Goal: Obtain resource: Download file/media

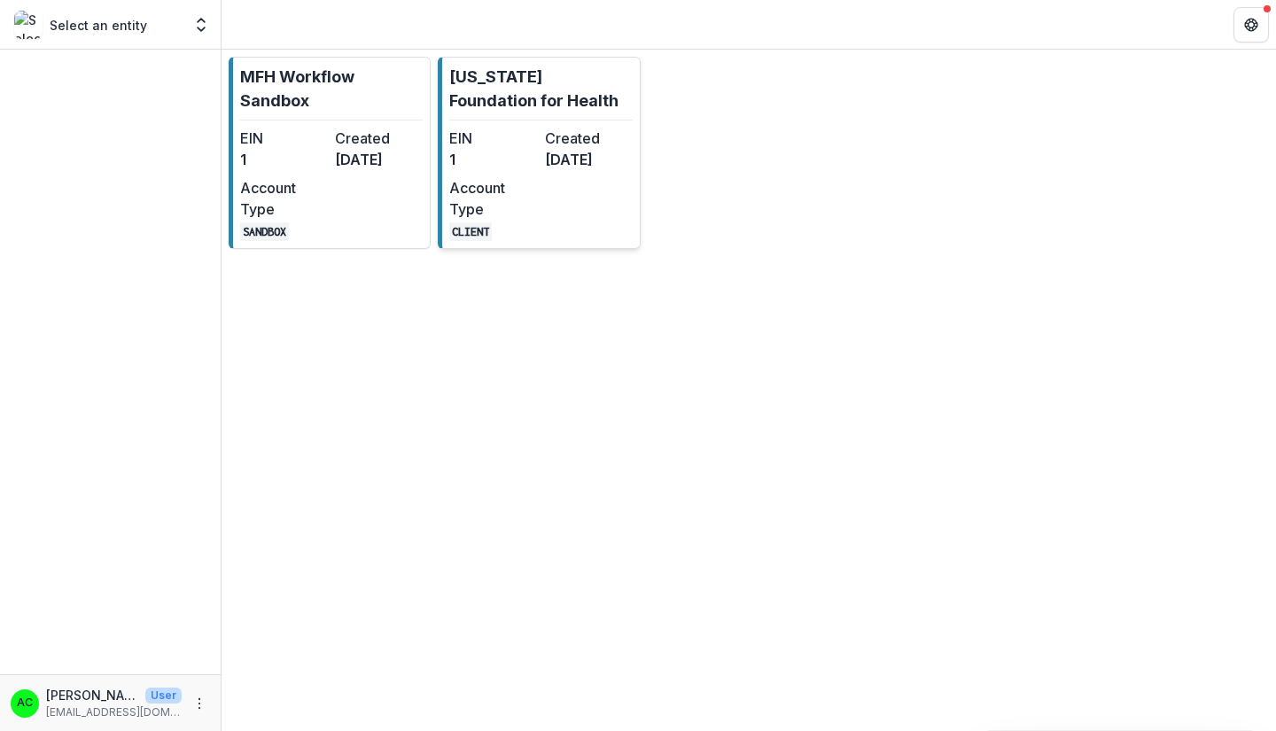
click at [599, 230] on div "EIN 1 Created [DATE] Account Type CLIENT" at bounding box center [540, 184] width 182 height 113
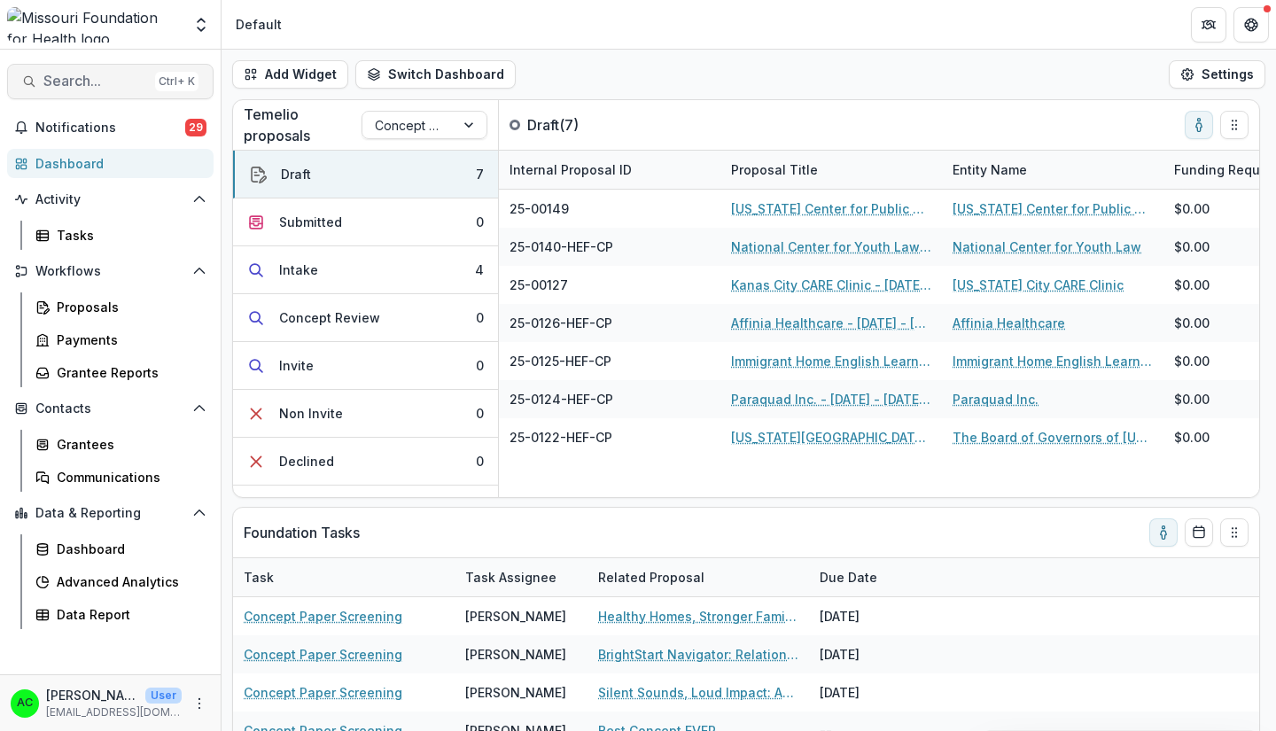
click at [35, 84] on icon "button" at bounding box center [29, 81] width 14 height 14
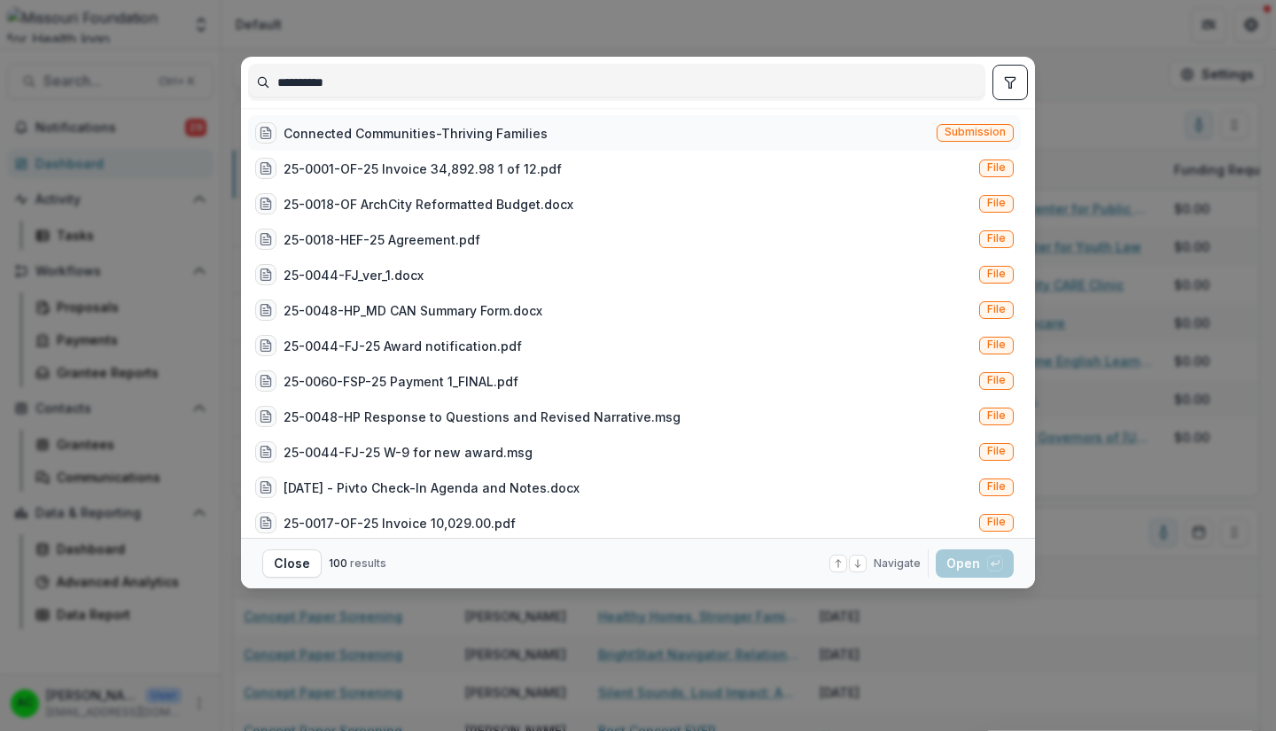
type input "**********"
click at [324, 134] on div "Connected Communities-Thriving Families" at bounding box center [415, 133] width 264 height 19
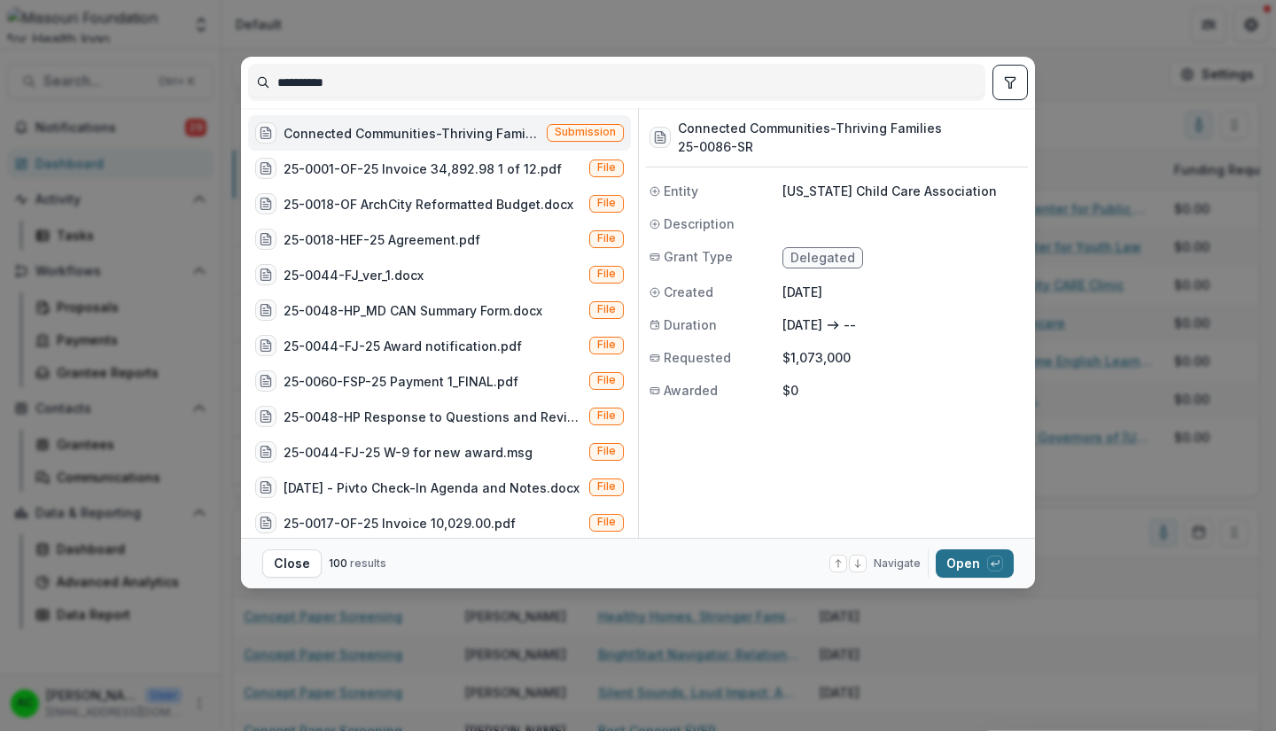
click at [954, 572] on button "Open with enter key" at bounding box center [974, 563] width 78 height 28
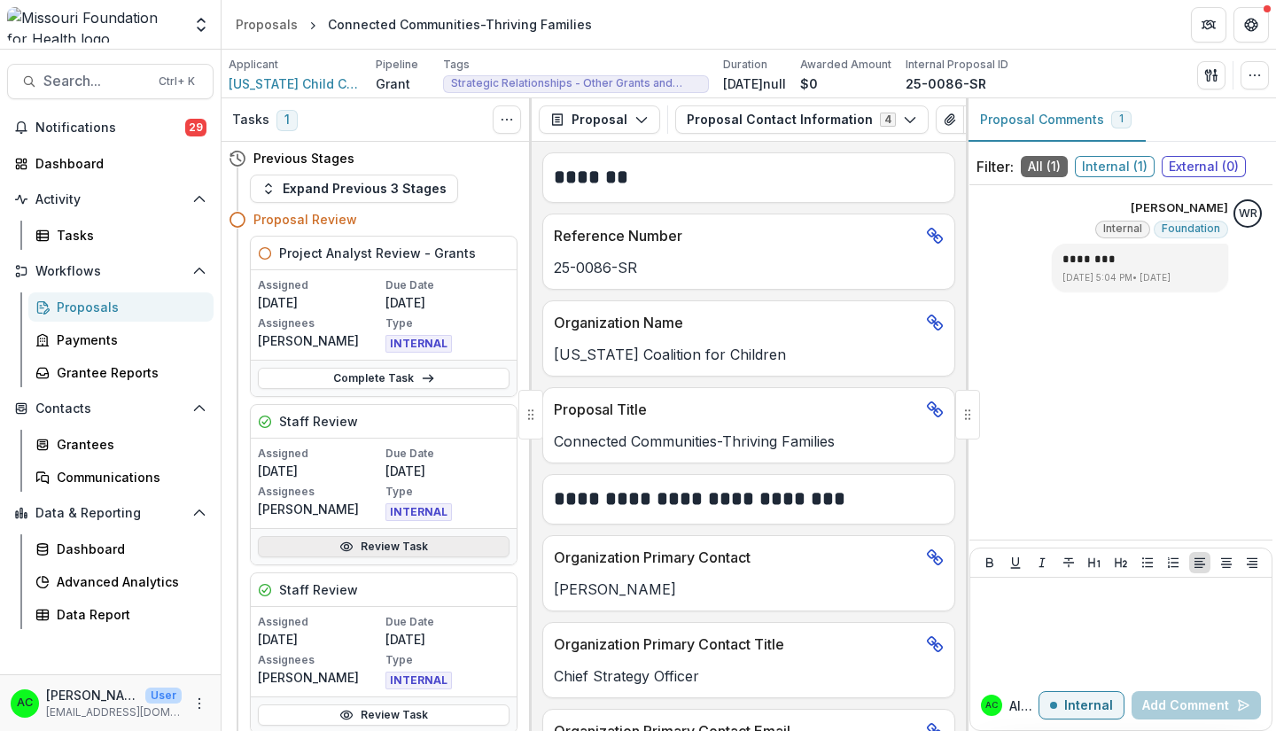
click at [466, 549] on link "Review Task" at bounding box center [384, 546] width 252 height 21
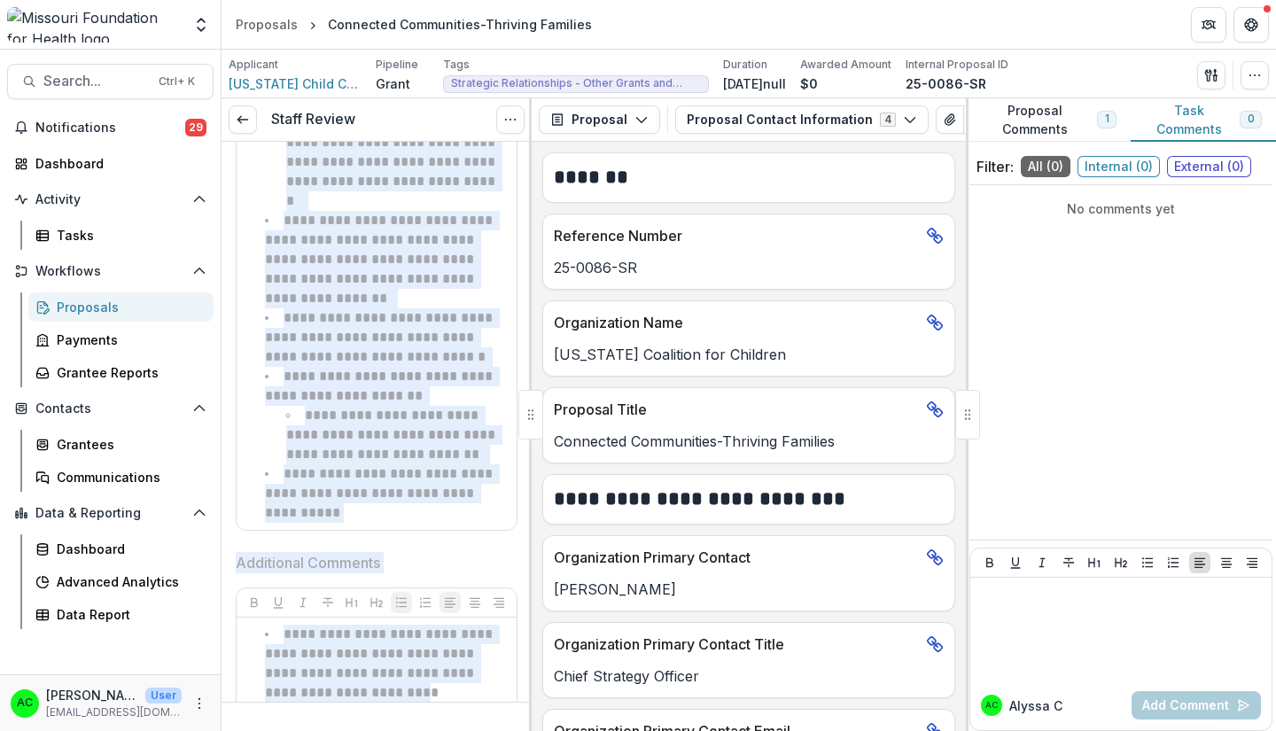
scroll to position [1694, 0]
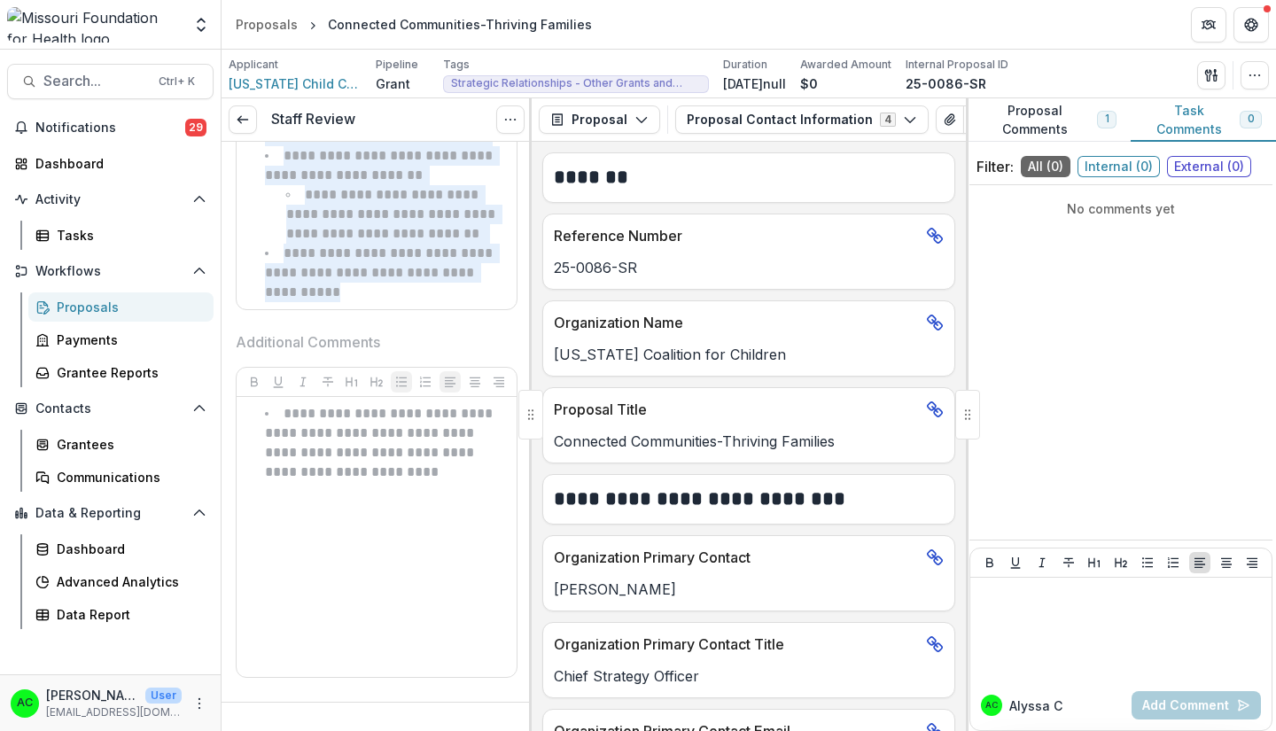
drag, startPoint x: 287, startPoint y: 369, endPoint x: 376, endPoint y: 307, distance: 108.1
click at [376, 307] on div "**********" at bounding box center [377, 0] width 280 height 618
copy ul "**********"
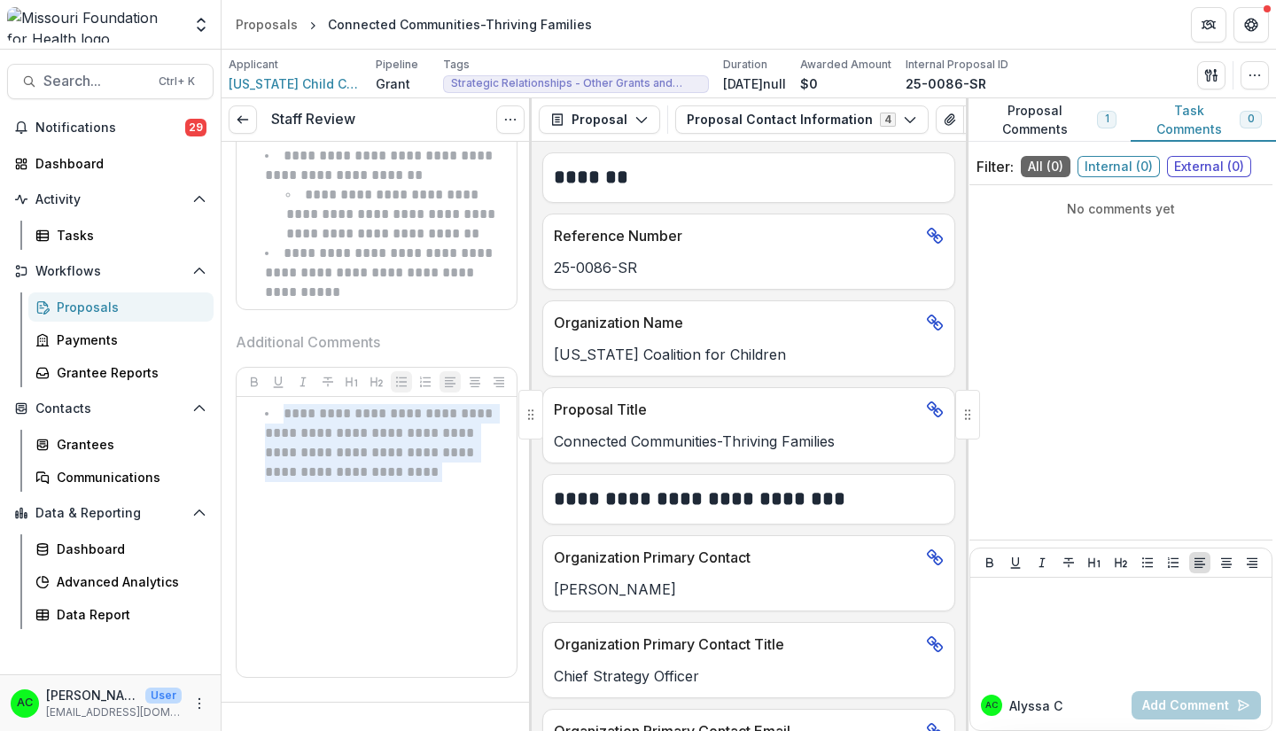
drag, startPoint x: 479, startPoint y: 472, endPoint x: 242, endPoint y: 412, distance: 244.9
click at [242, 412] on div "**********" at bounding box center [377, 537] width 280 height 280
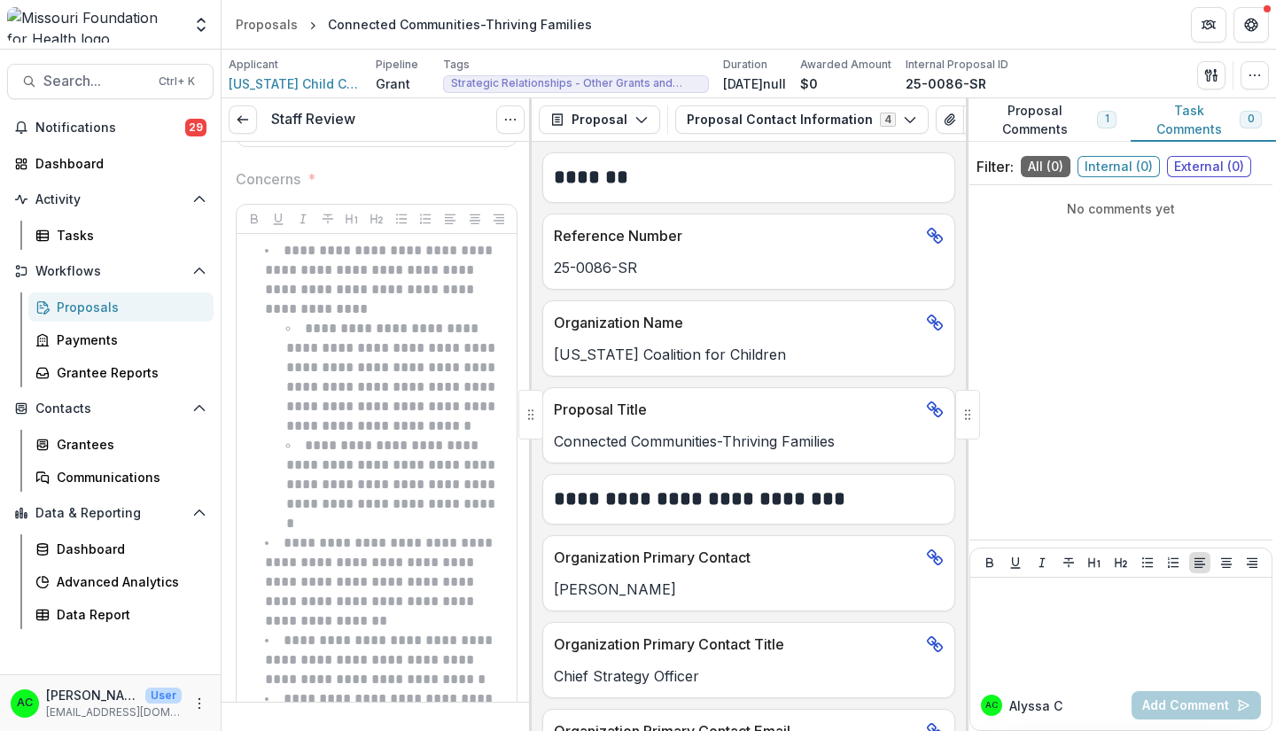
scroll to position [1129, 0]
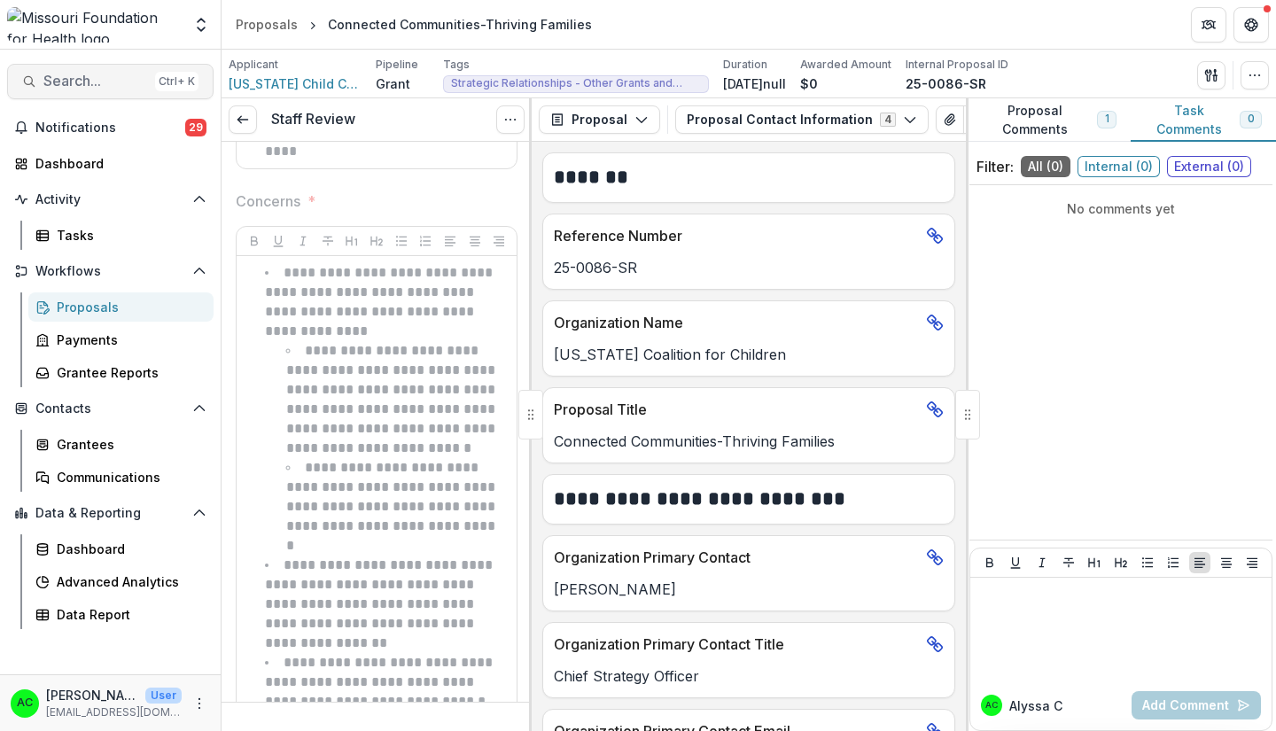
click at [130, 83] on span "Search..." at bounding box center [95, 81] width 105 height 17
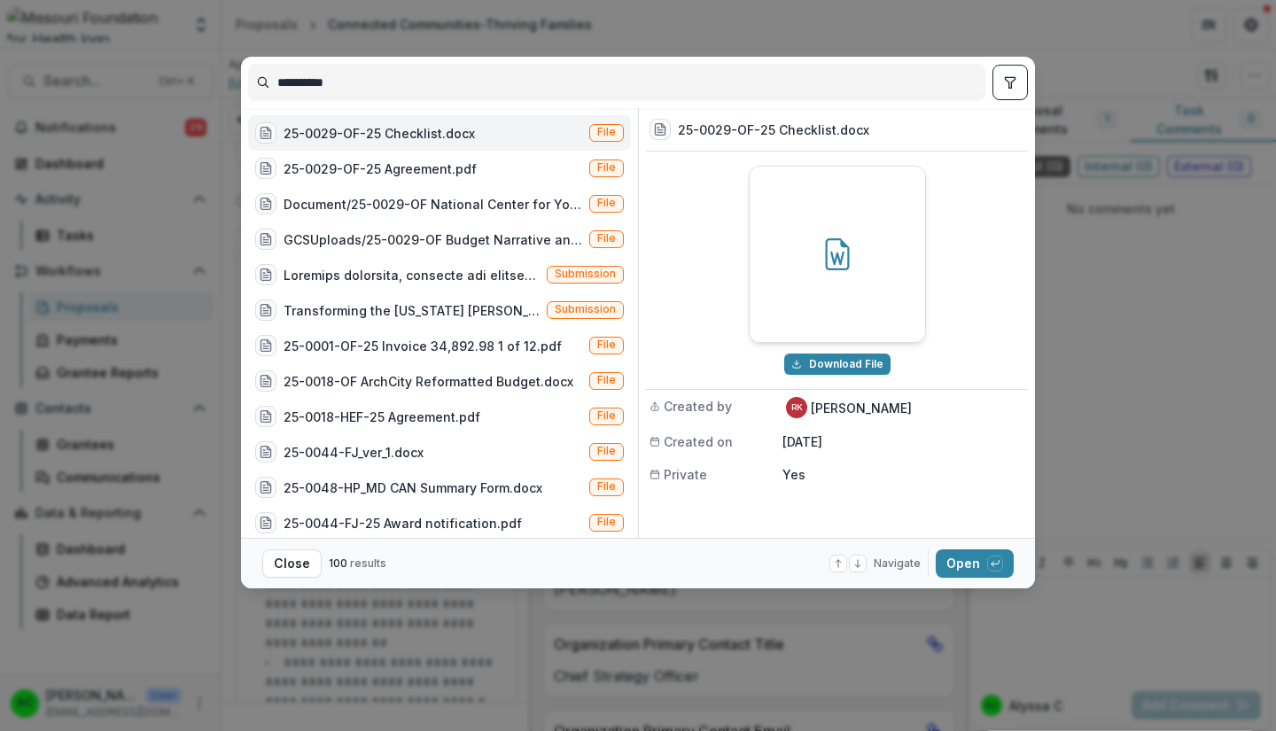
type input "**********"
click at [471, 306] on div "Transforming the [US_STATE] [PERSON_NAME] Care System - M.B. [PERSON_NAME] Sett…" at bounding box center [411, 310] width 256 height 19
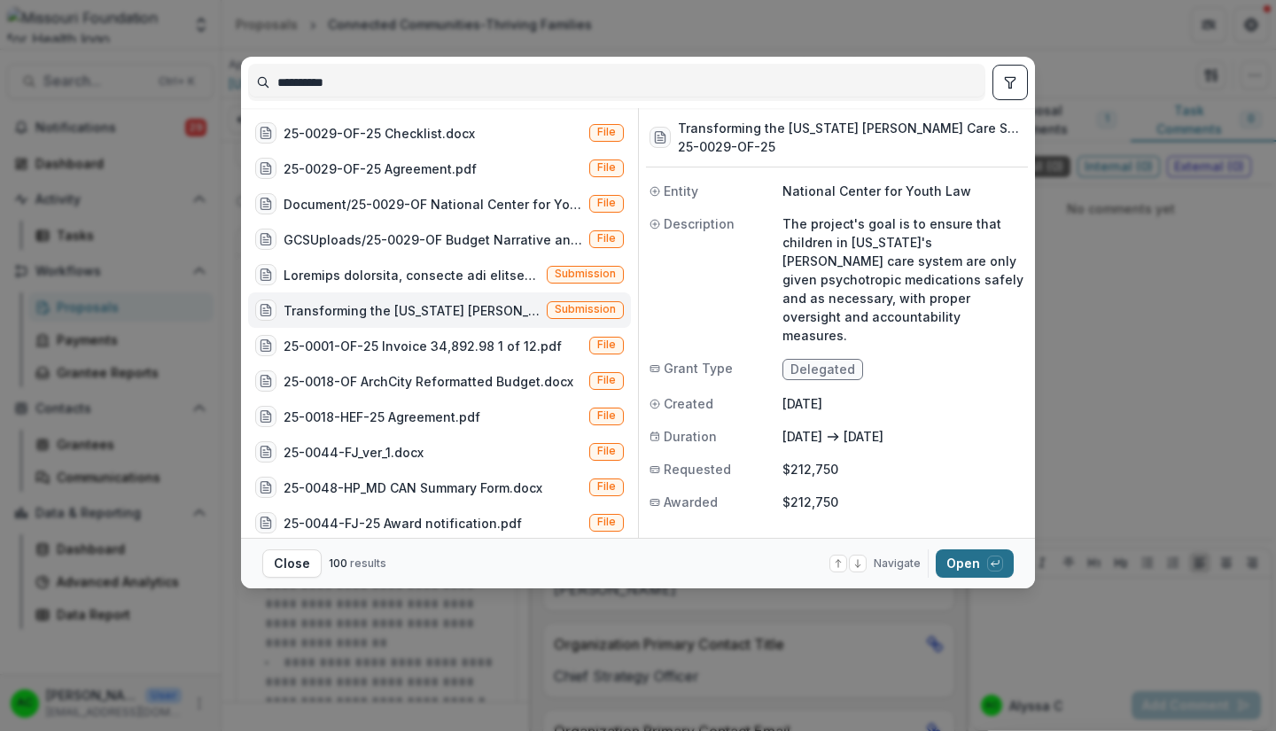
click at [977, 566] on button "Open with enter key" at bounding box center [974, 563] width 78 height 28
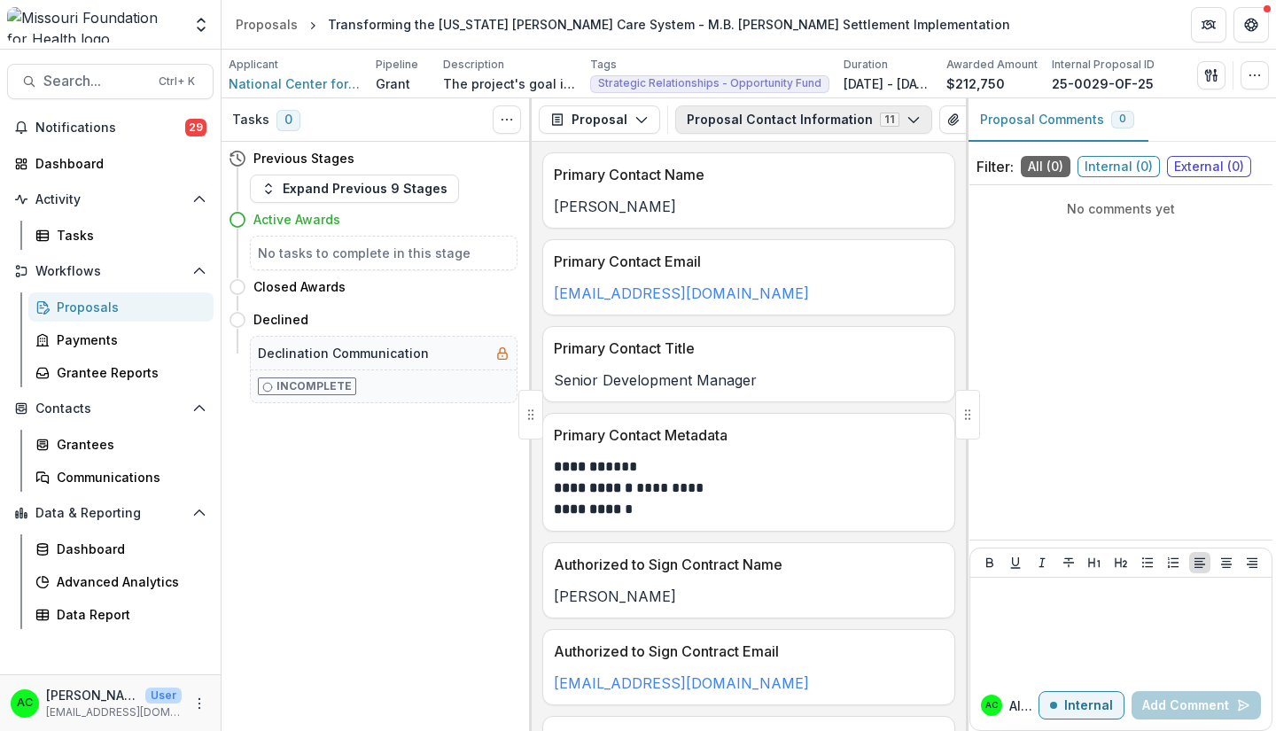
click at [906, 120] on icon "button" at bounding box center [913, 120] width 14 height 14
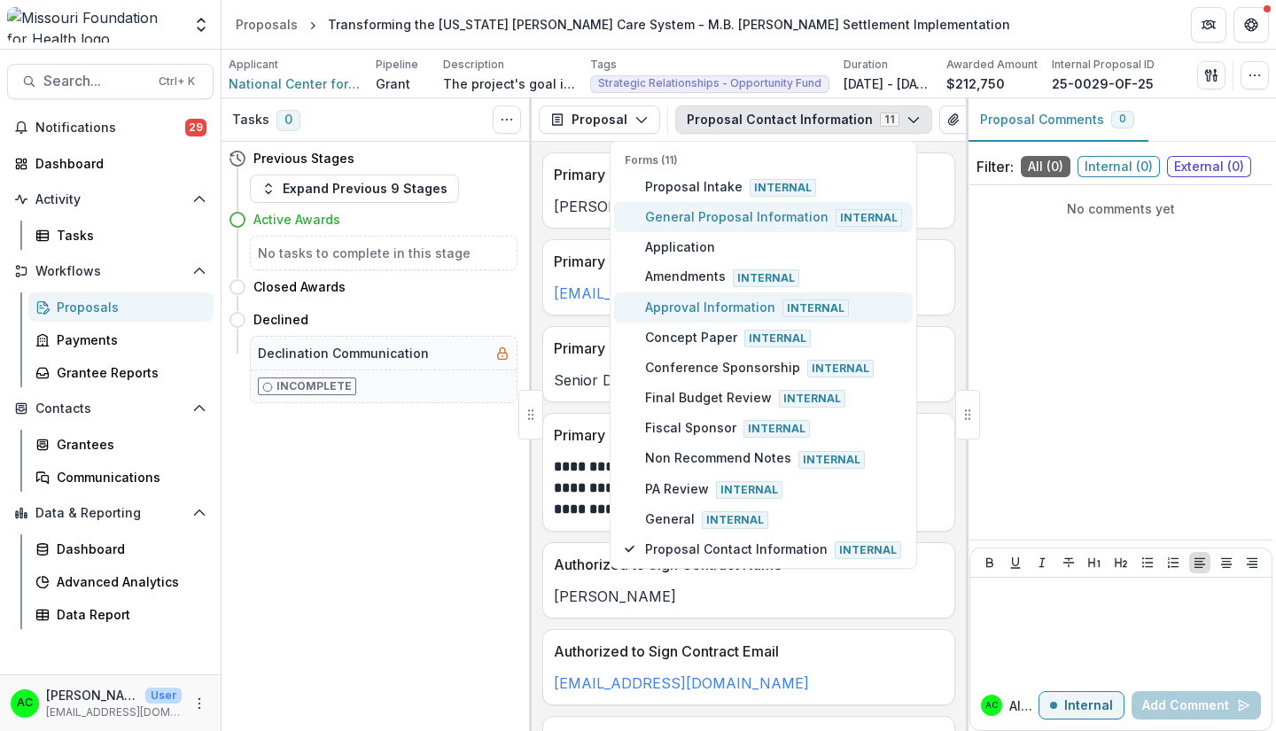
click at [827, 220] on span "General Proposal Information Internal" at bounding box center [773, 216] width 257 height 19
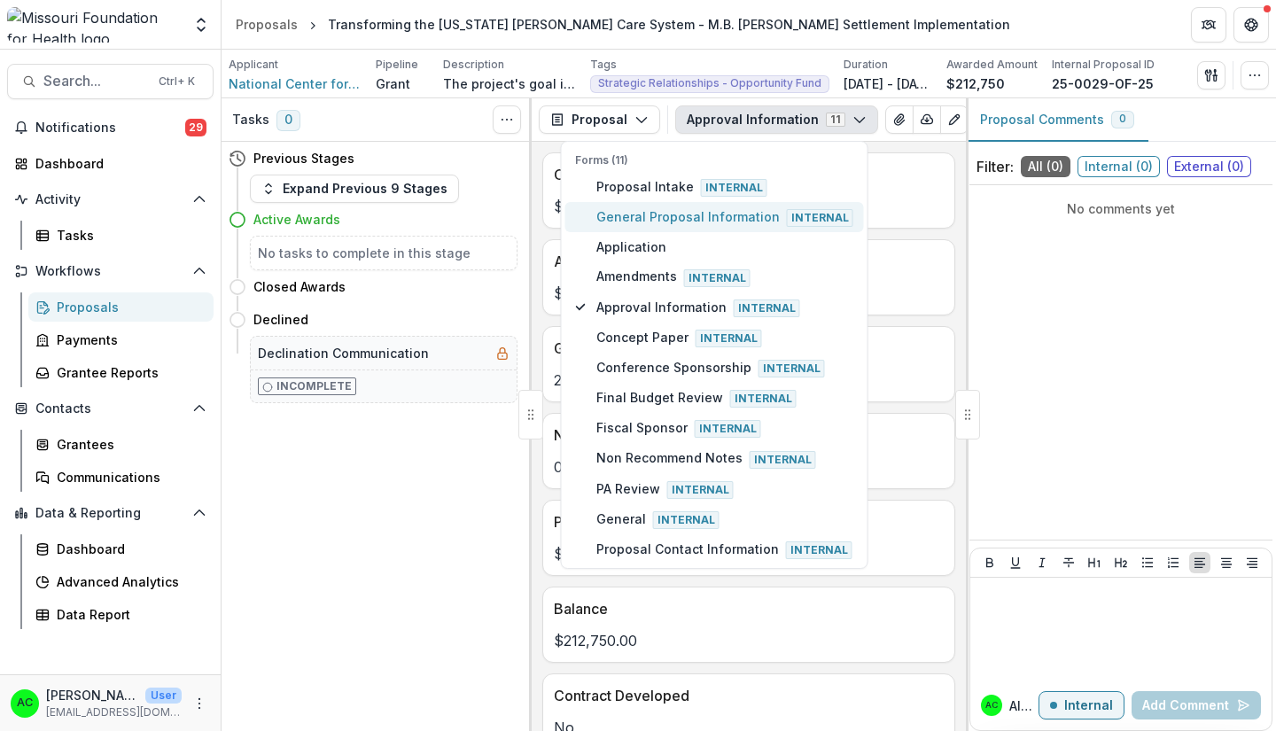
click at [764, 218] on span "General Proposal Information Internal" at bounding box center [724, 216] width 257 height 19
click at [1070, 307] on div "No comments yet" at bounding box center [1120, 362] width 303 height 340
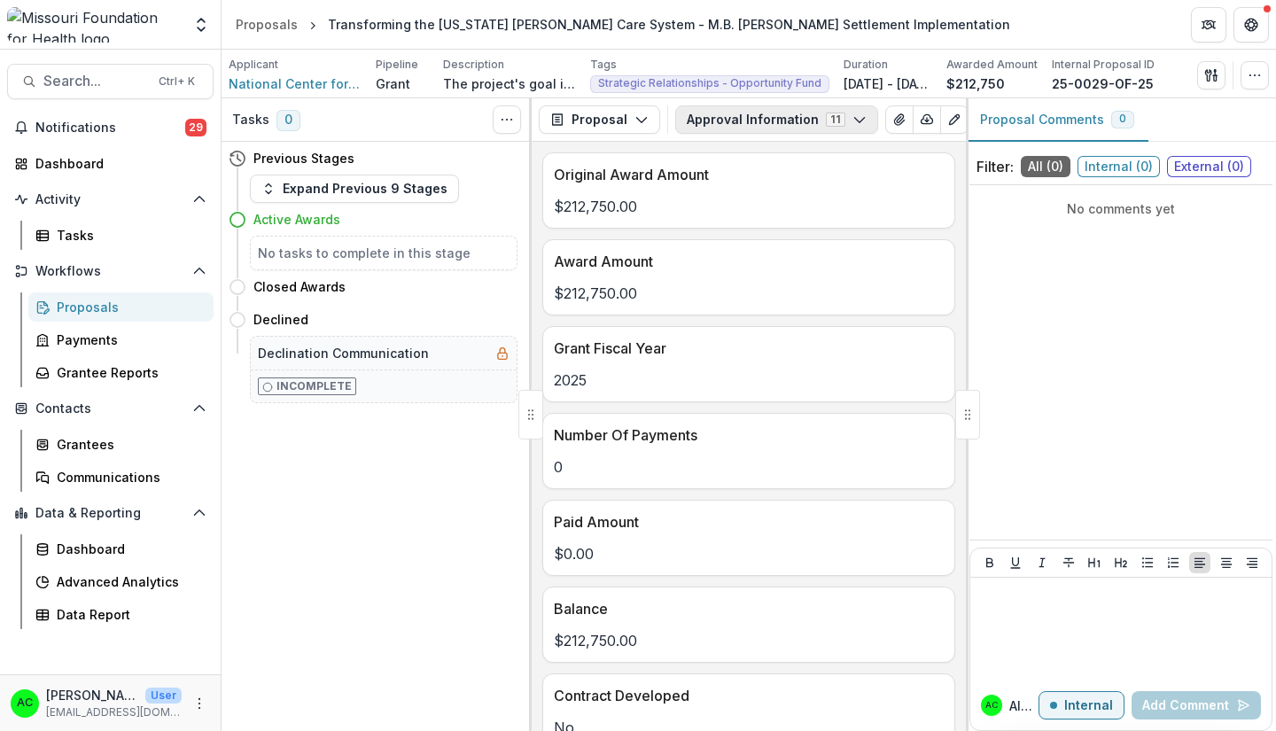
click at [852, 116] on icon "button" at bounding box center [859, 120] width 14 height 14
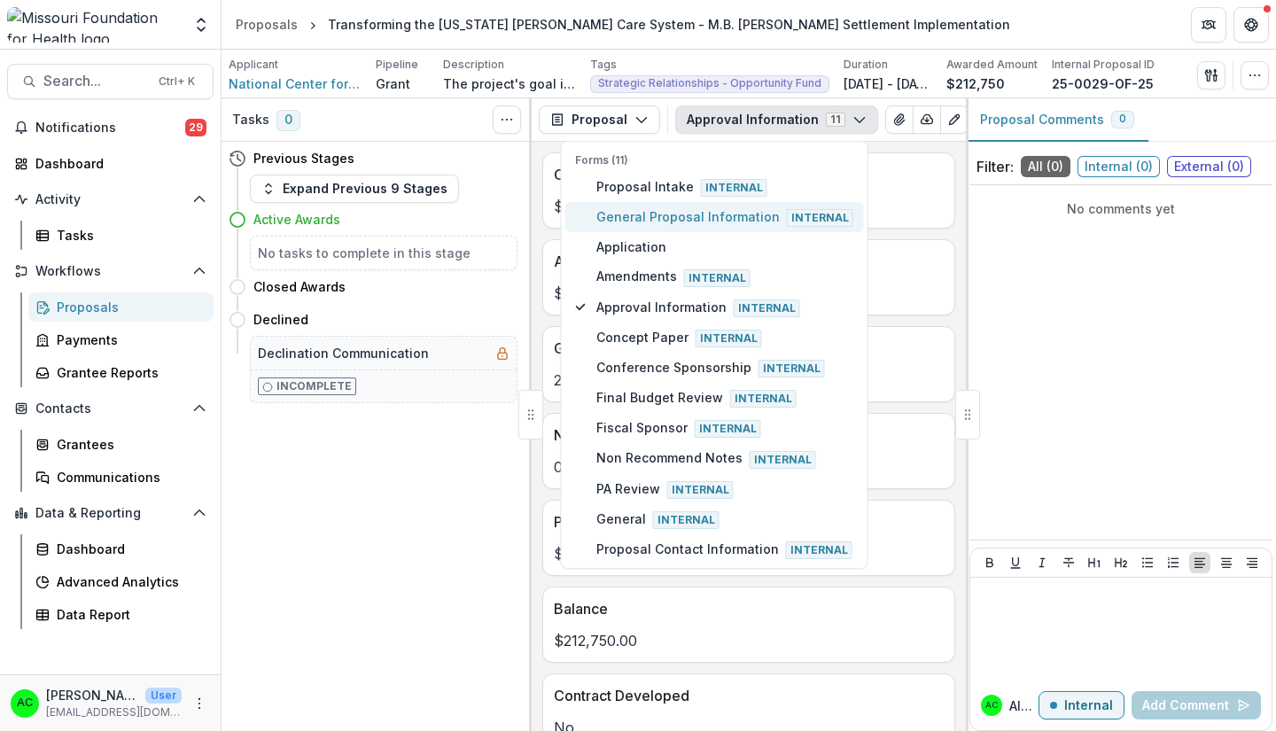
click at [682, 203] on button "General Proposal Information Internal" at bounding box center [713, 217] width 299 height 30
click at [664, 207] on span "General Proposal Information Internal" at bounding box center [724, 216] width 257 height 19
click at [604, 212] on button "General Proposal Information Internal" at bounding box center [713, 217] width 299 height 30
click at [638, 188] on span "Proposal Intake Internal" at bounding box center [724, 186] width 257 height 19
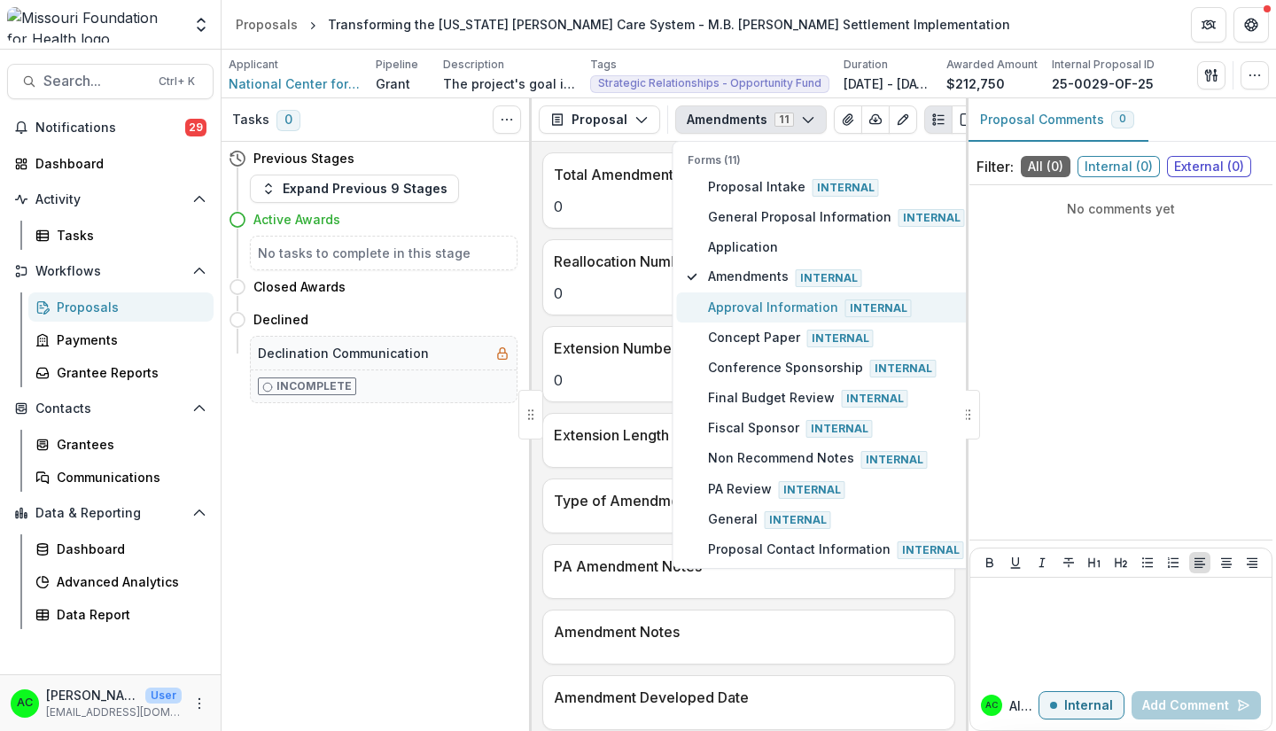
type button "2"
click at [1075, 268] on div "No comments yet" at bounding box center [1120, 362] width 303 height 340
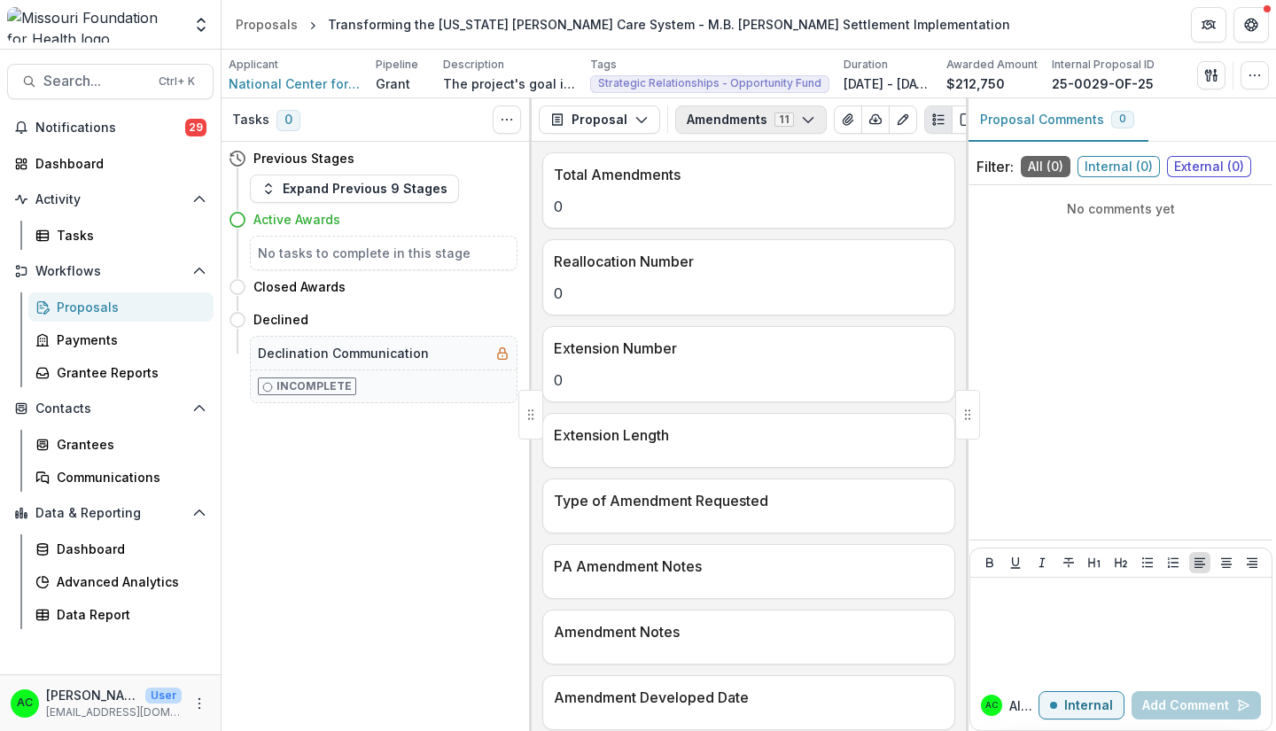
click at [702, 128] on button "Amendments 11" at bounding box center [750, 119] width 151 height 28
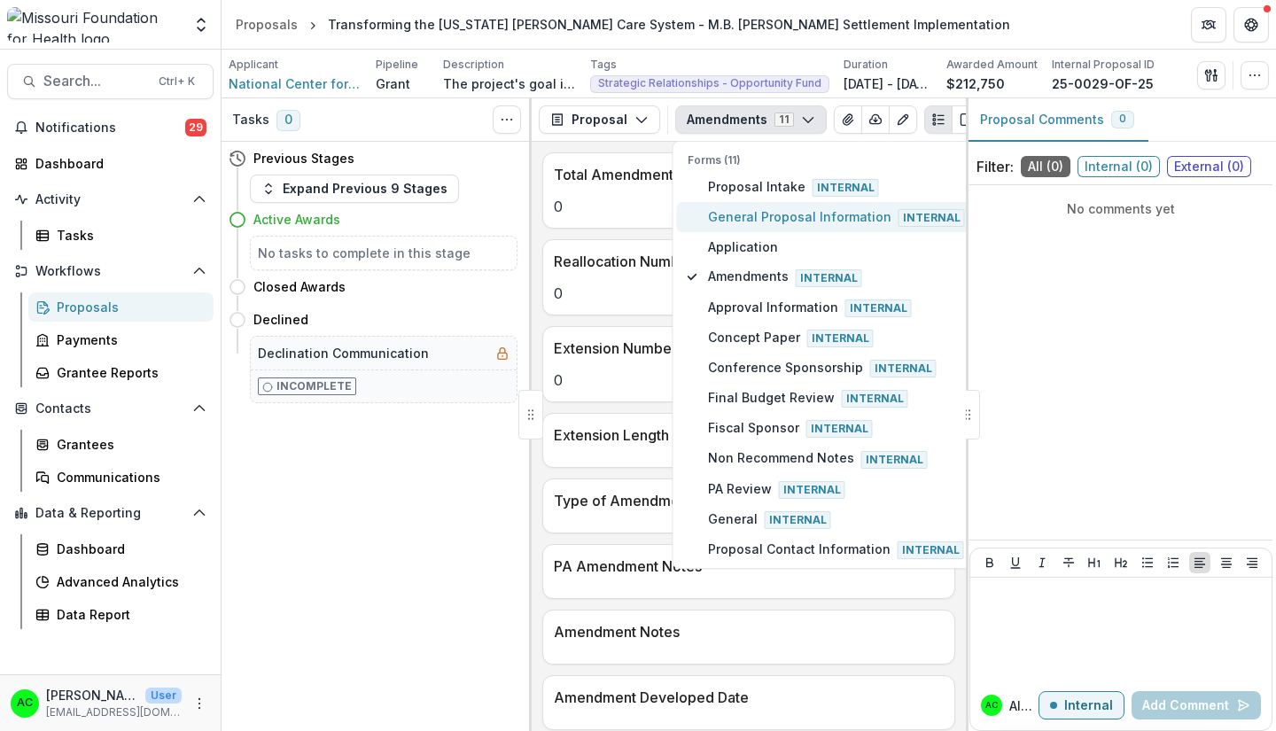
click at [718, 216] on span "General Proposal Information Internal" at bounding box center [836, 216] width 257 height 19
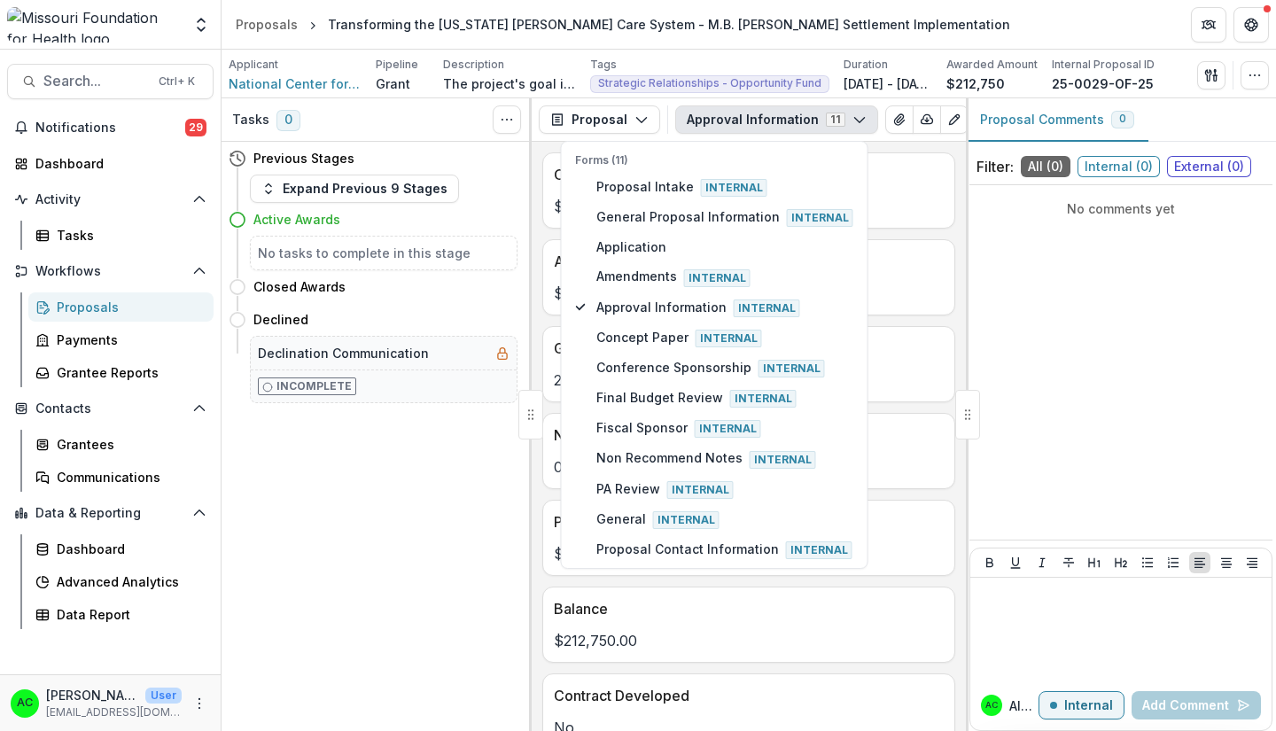
click at [1023, 311] on div "No comments yet" at bounding box center [1120, 362] width 303 height 340
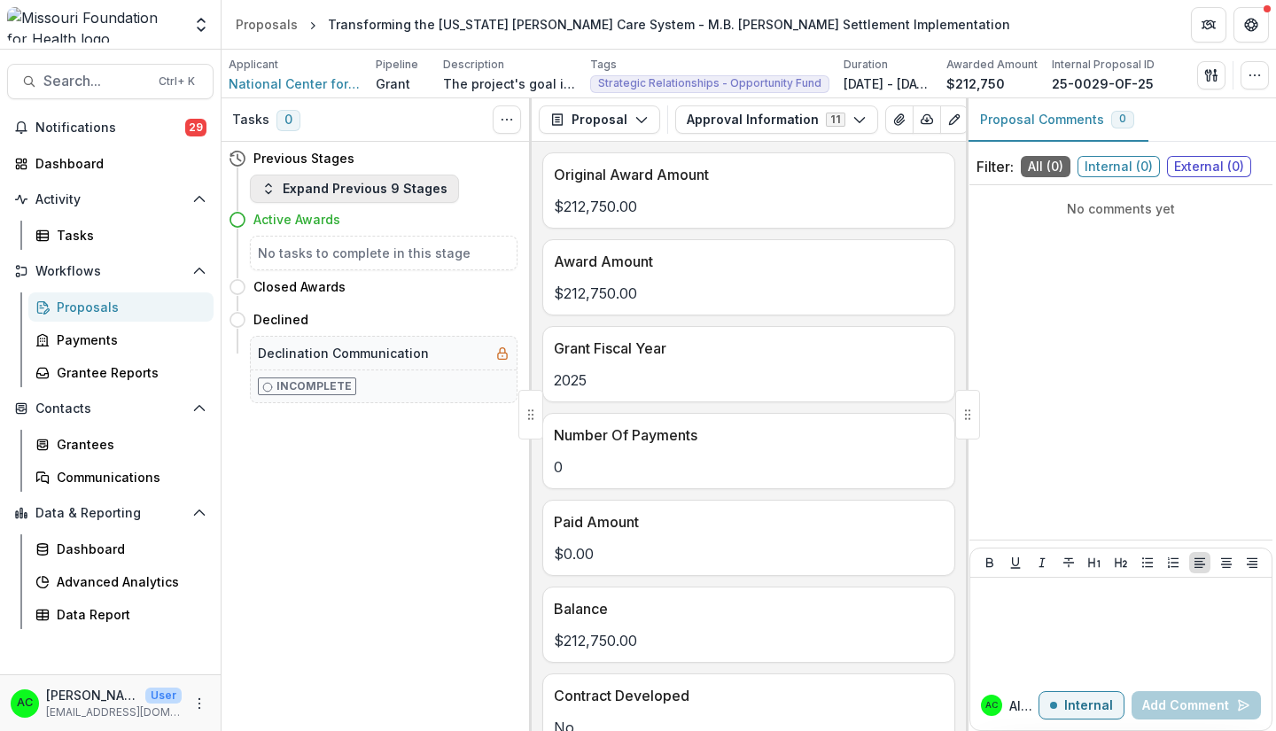
click at [355, 190] on button "Expand Previous 9 Stages" at bounding box center [354, 189] width 209 height 28
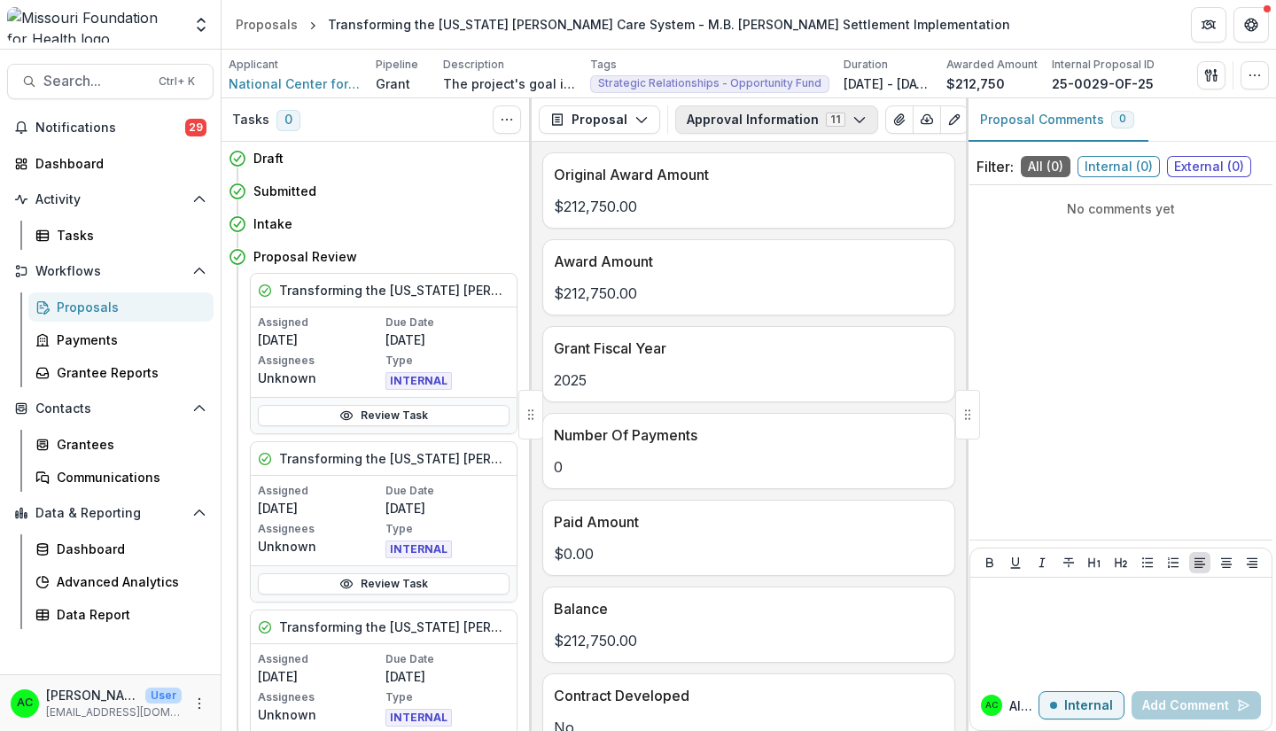
click at [800, 120] on button "Approval Information 11" at bounding box center [776, 119] width 203 height 28
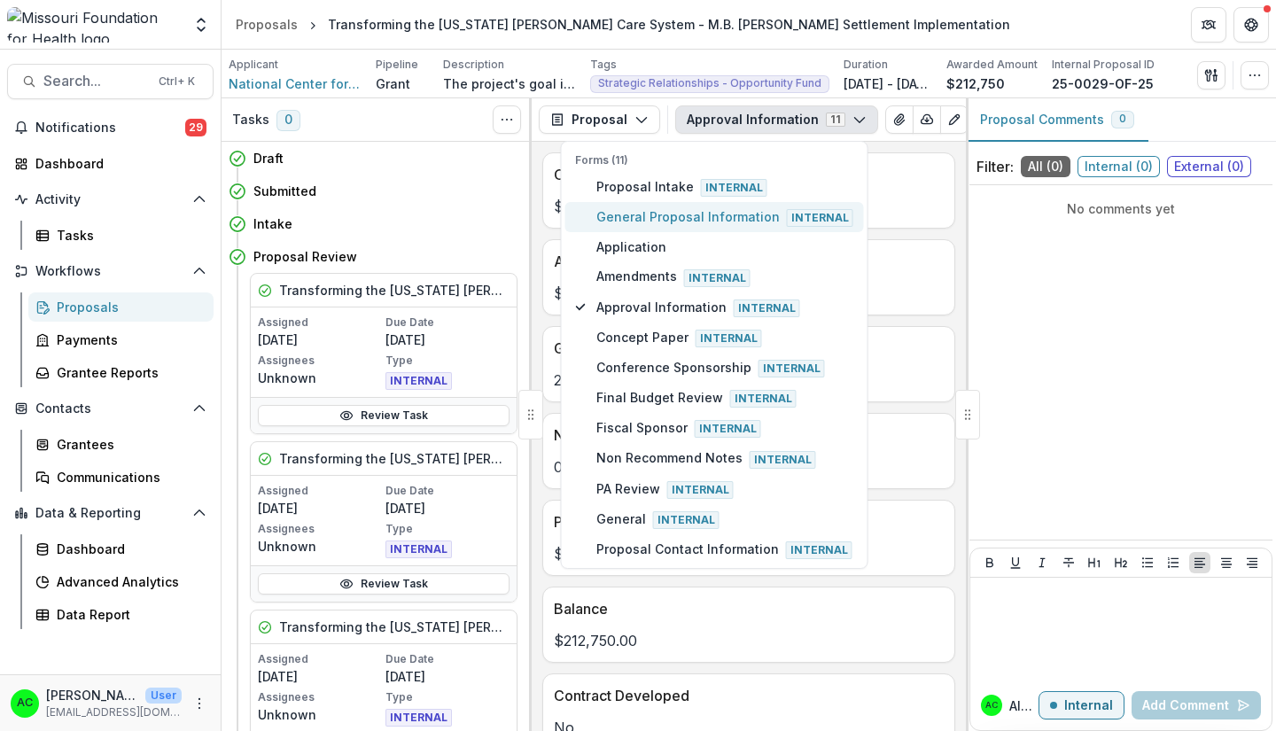
click at [676, 223] on span "General Proposal Information Internal" at bounding box center [724, 216] width 257 height 19
click at [638, 547] on span "Proposal Contact Information Internal" at bounding box center [724, 548] width 257 height 19
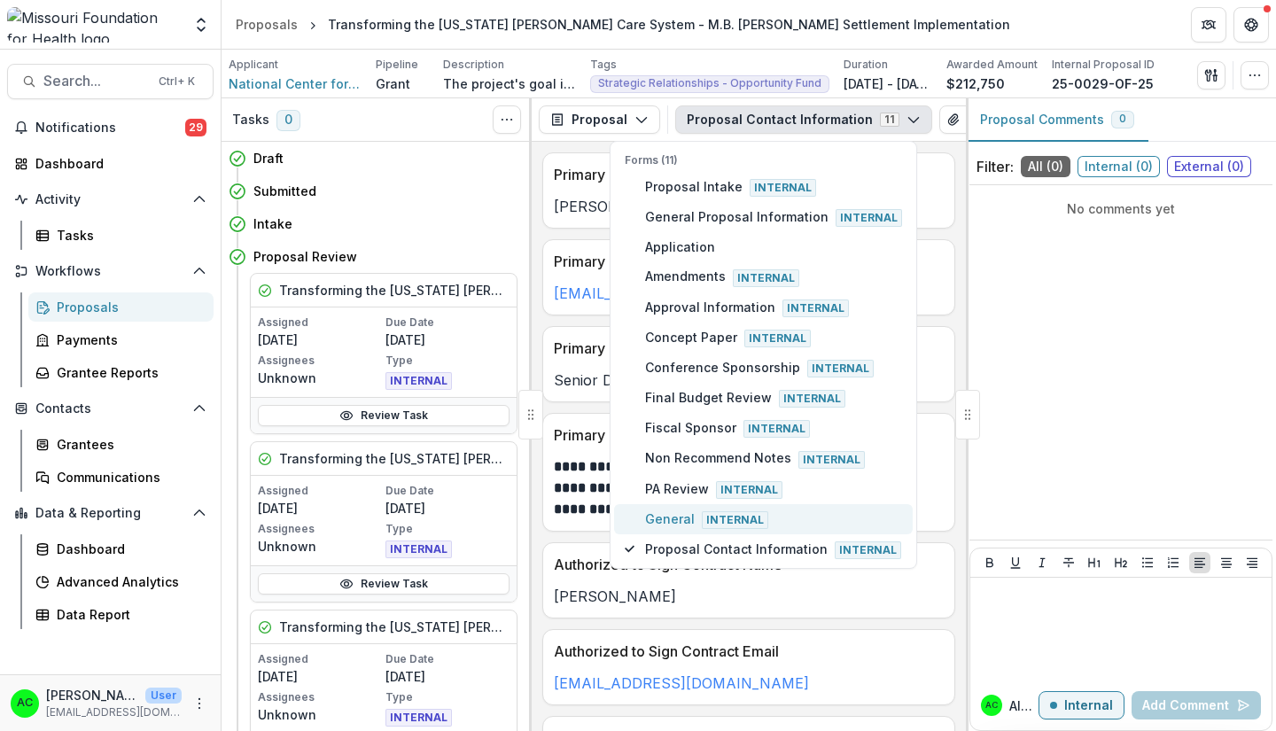
click at [660, 510] on span "General Internal" at bounding box center [773, 518] width 257 height 19
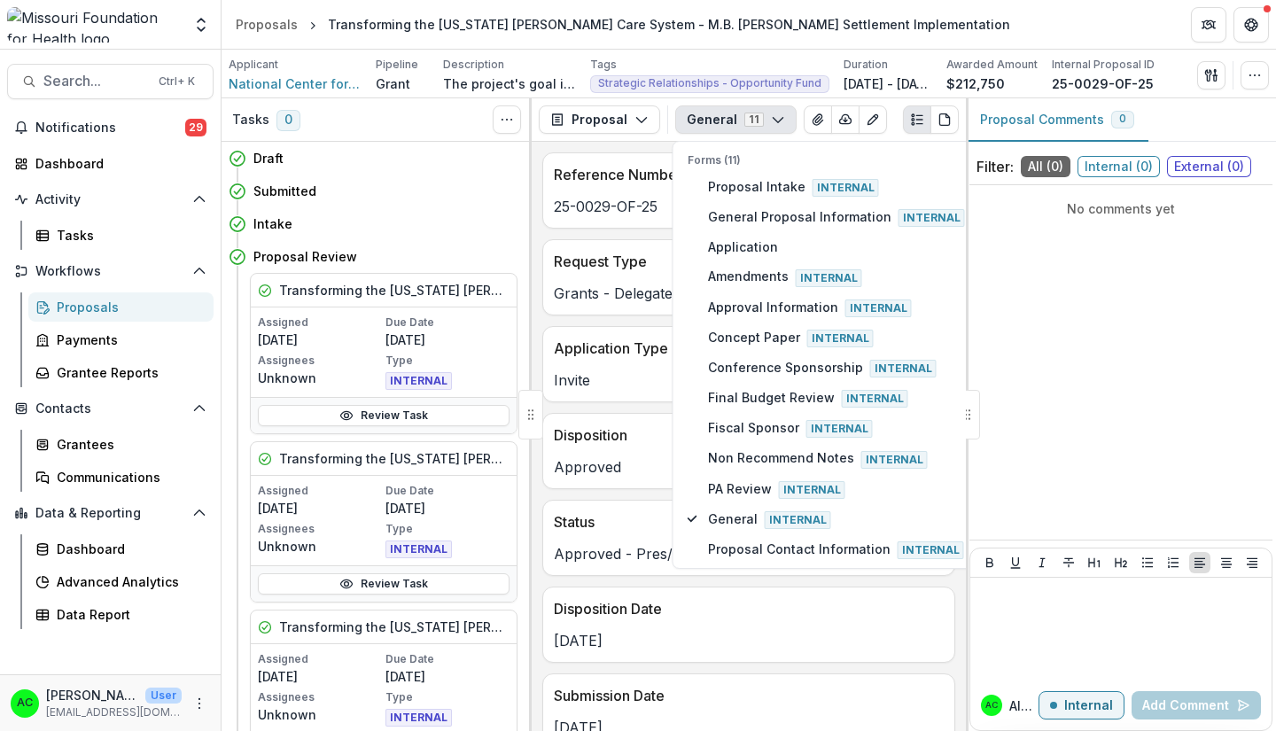
click at [1122, 384] on div "No comments yet" at bounding box center [1120, 362] width 303 height 340
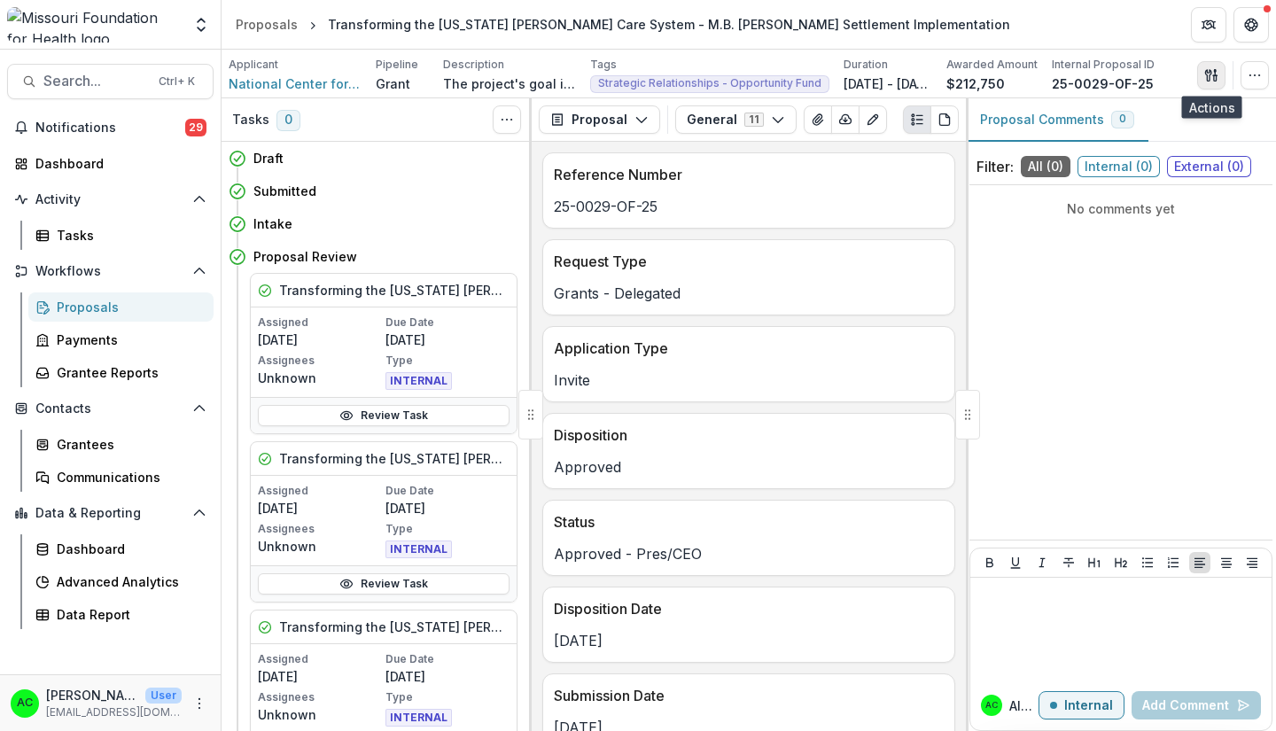
click at [1212, 69] on icon "button" at bounding box center [1211, 75] width 14 height 14
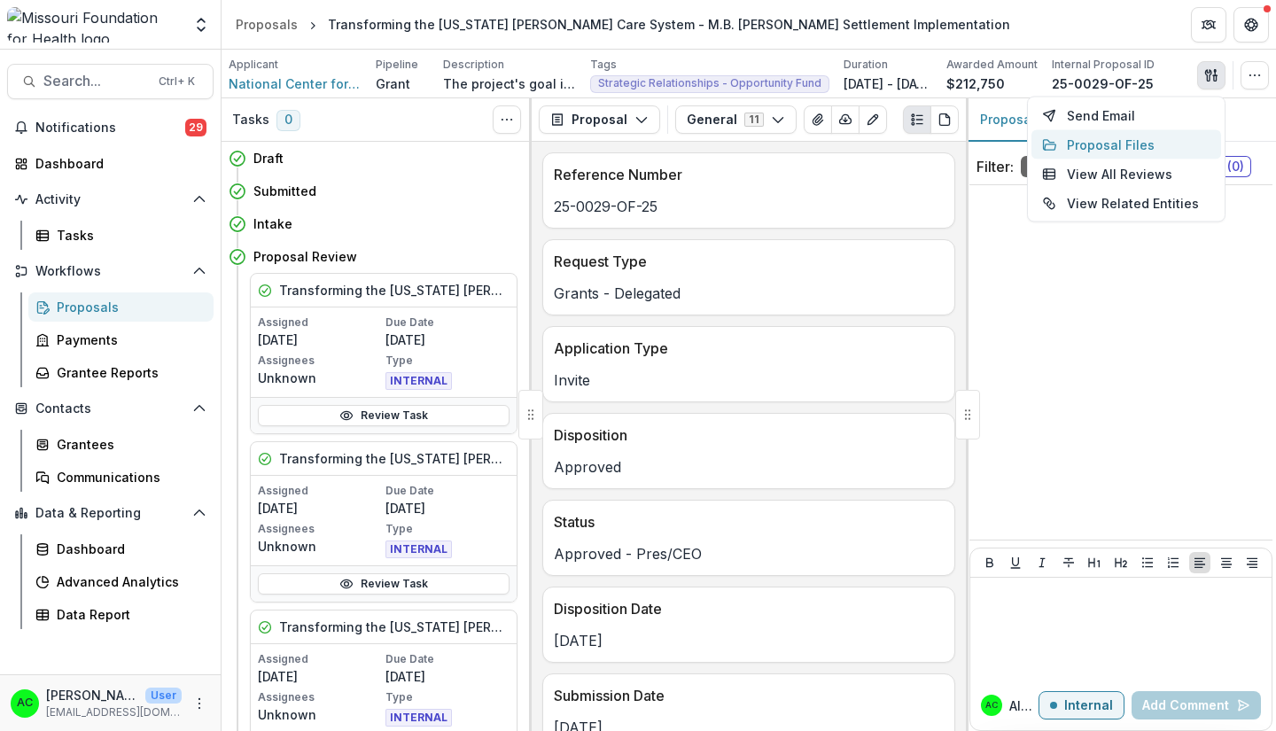
click at [1106, 146] on button "Proposal Files" at bounding box center [1126, 144] width 190 height 29
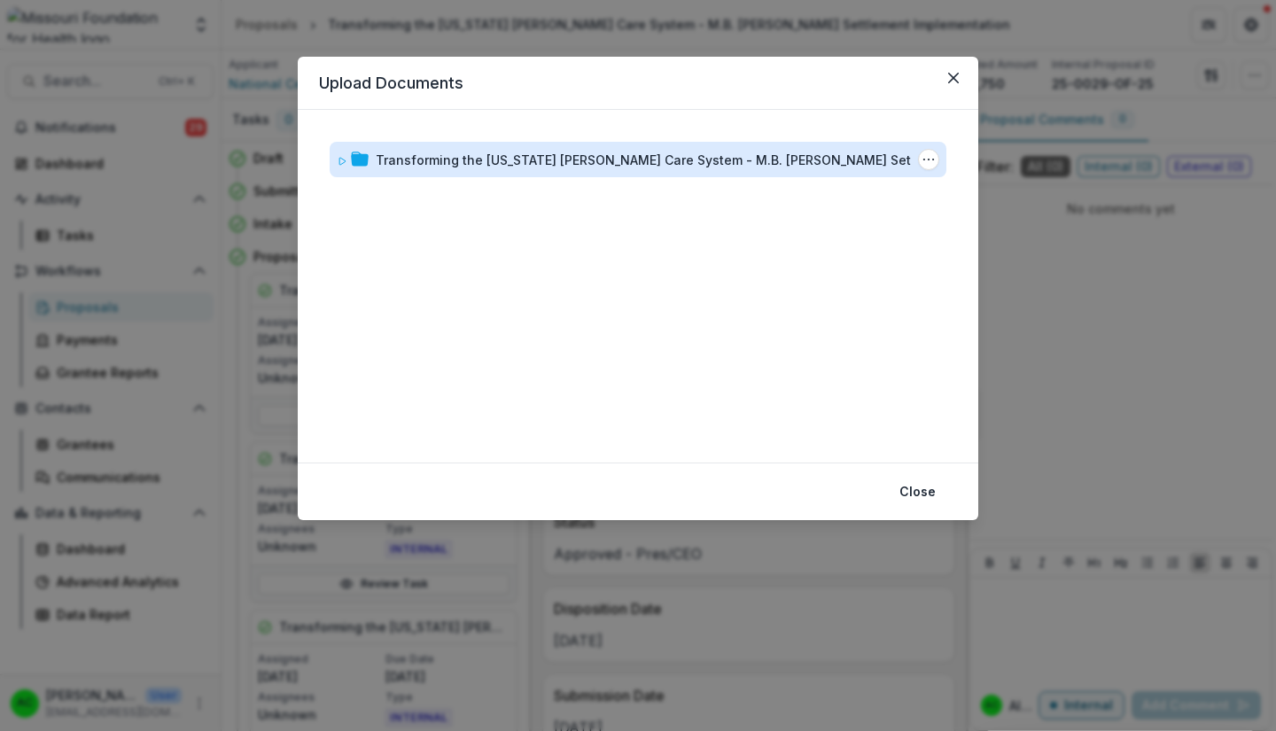
click at [813, 164] on div "Transforming the [US_STATE] [PERSON_NAME] Care System - M.B. [PERSON_NAME] Sett…" at bounding box center [668, 160] width 585 height 19
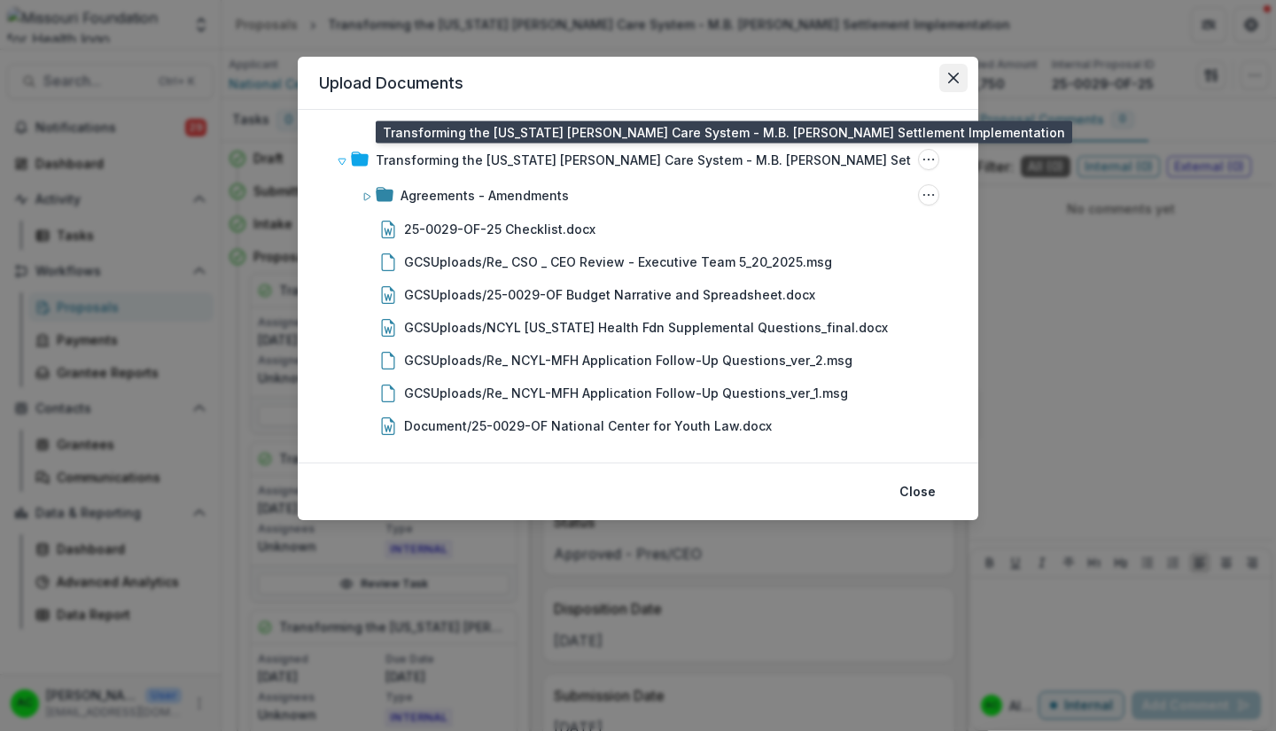
click at [953, 78] on icon "Close" at bounding box center [953, 78] width 11 height 11
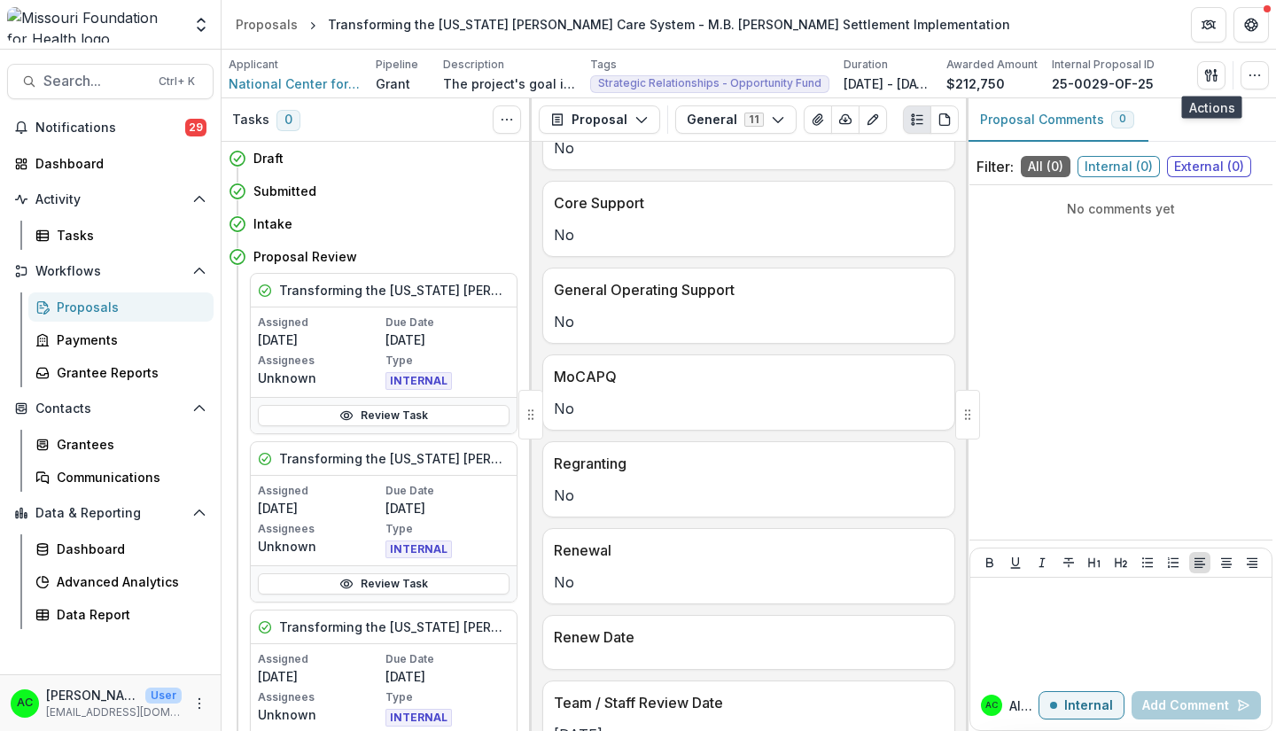
click at [1207, 74] on icon "button" at bounding box center [1211, 75] width 14 height 14
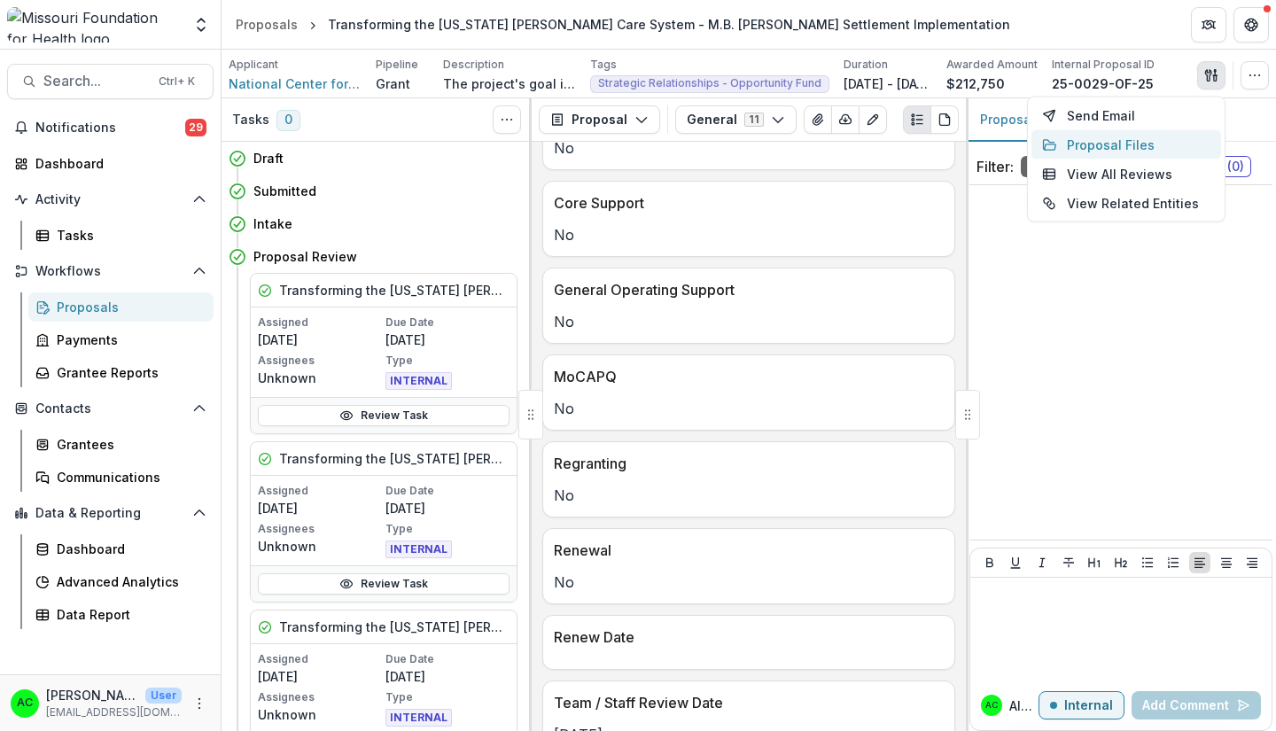
click at [1148, 149] on button "Proposal Files" at bounding box center [1126, 144] width 190 height 29
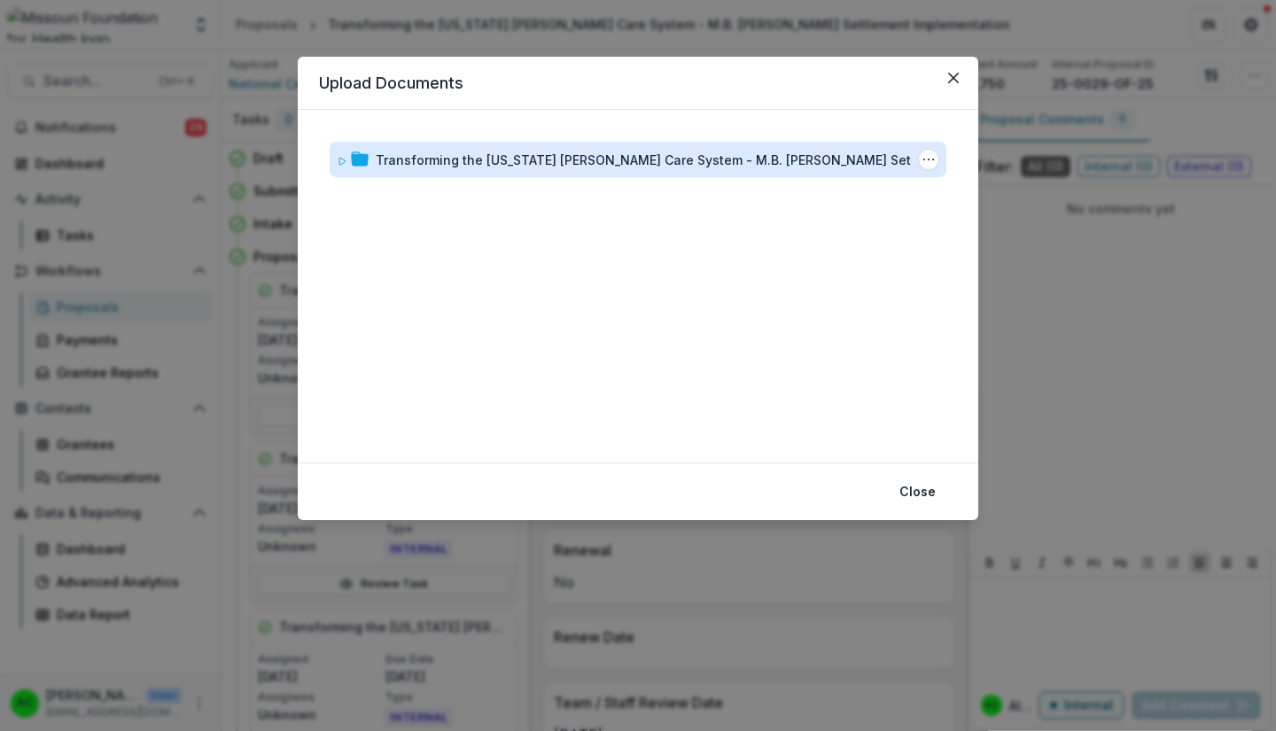
click at [819, 155] on div "Transforming the [US_STATE] [PERSON_NAME] Care System - M.B. [PERSON_NAME] Sett…" at bounding box center [668, 160] width 585 height 19
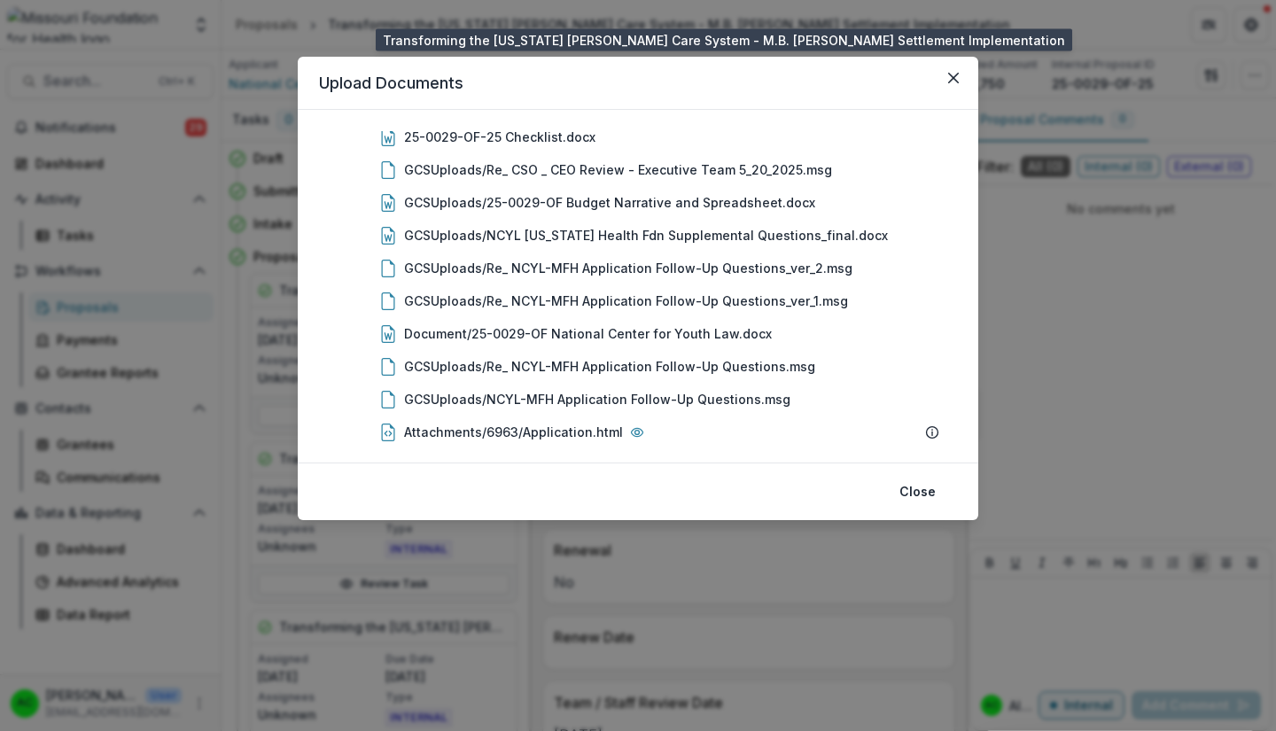
scroll to position [97, 0]
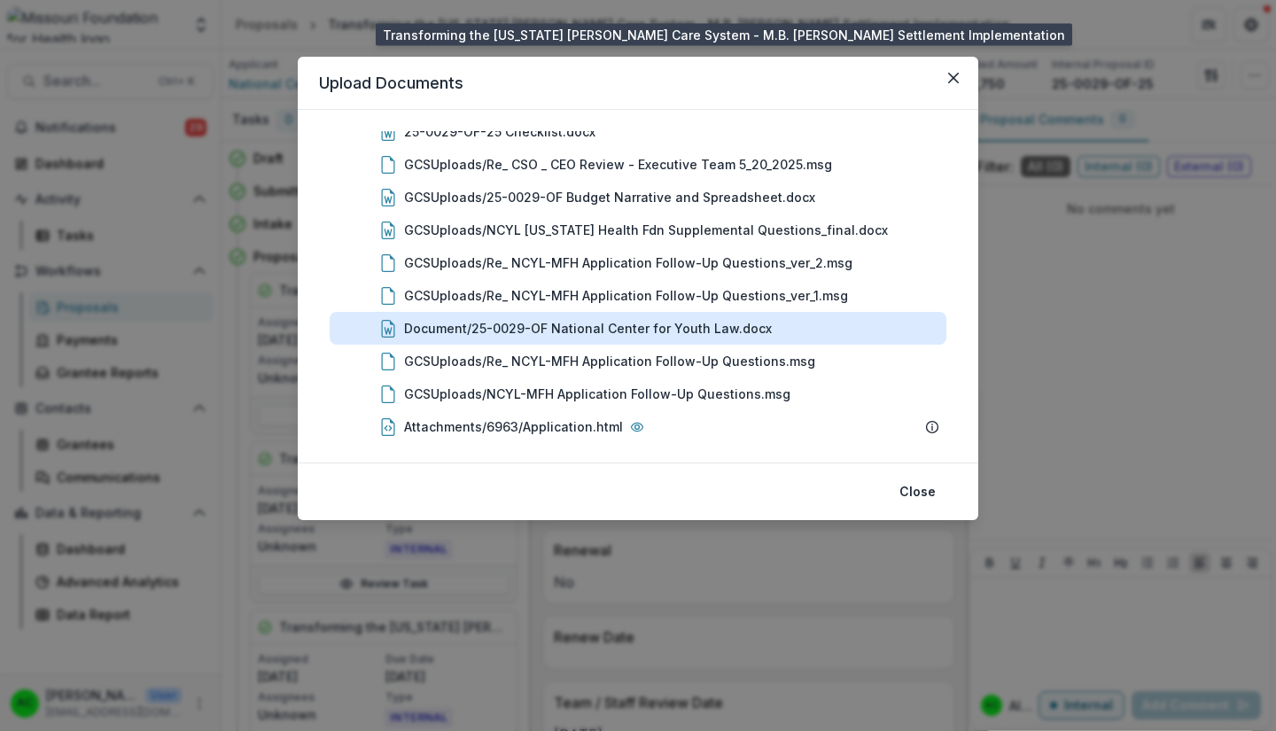
click at [658, 330] on div "Document/25-0029-OF National Center for Youth Law.docx" at bounding box center [588, 328] width 368 height 19
